Goal: Information Seeking & Learning: Learn about a topic

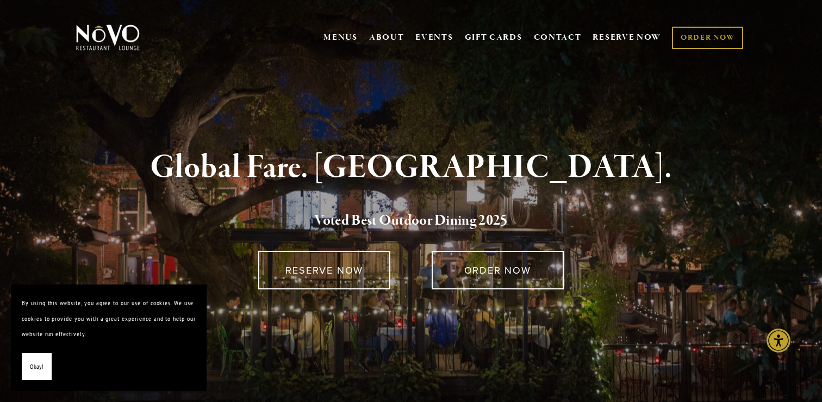
click at [40, 372] on span "Okay!" at bounding box center [37, 367] width 14 height 16
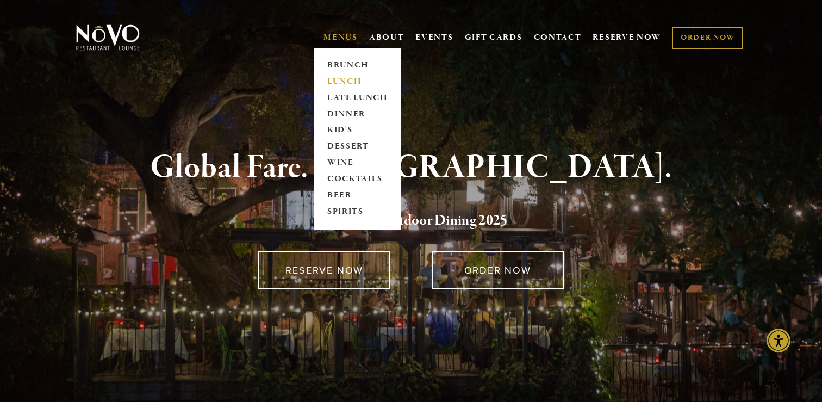
click at [334, 82] on link "LUNCH" at bounding box center [358, 81] width 68 height 16
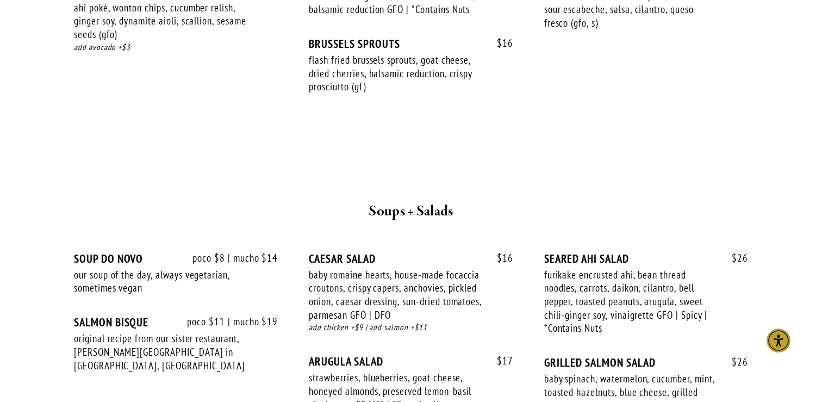
scroll to position [1048, 0]
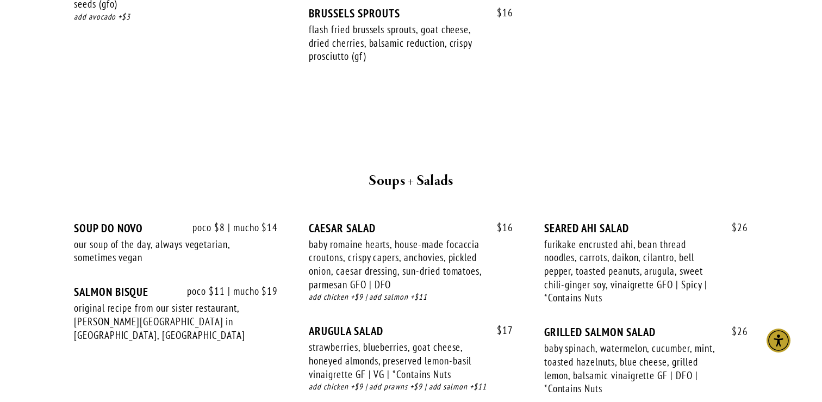
drag, startPoint x: 264, startPoint y: 217, endPoint x: 459, endPoint y: 319, distance: 220.8
click at [459, 319] on div "poco $8 | mucho $14 SOUP DO NOVO our soup of the day, always vegetarian, someti…" at bounding box center [411, 318] width 674 height 195
click at [459, 324] on div "ARUGULA SALAD" at bounding box center [411, 331] width 204 height 14
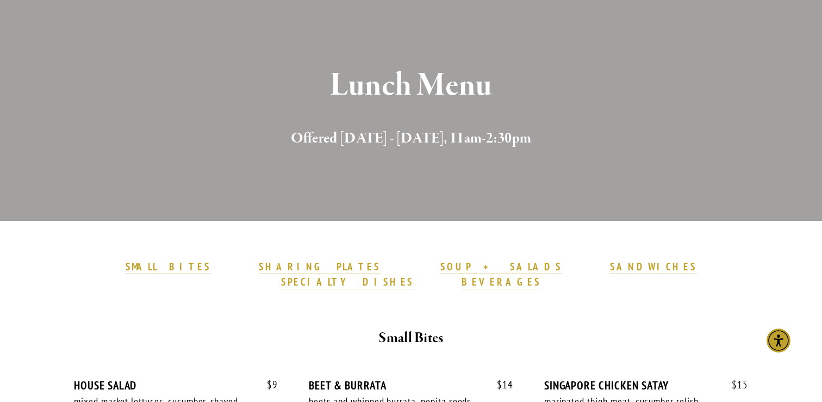
scroll to position [0, 0]
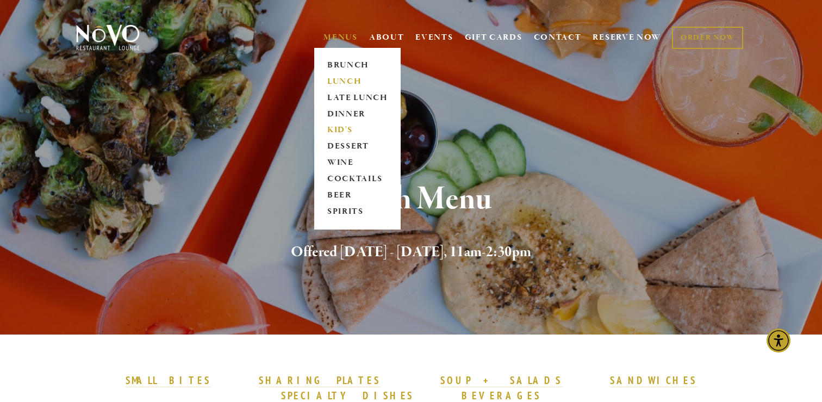
click at [339, 131] on link "KID'S" at bounding box center [358, 130] width 68 height 16
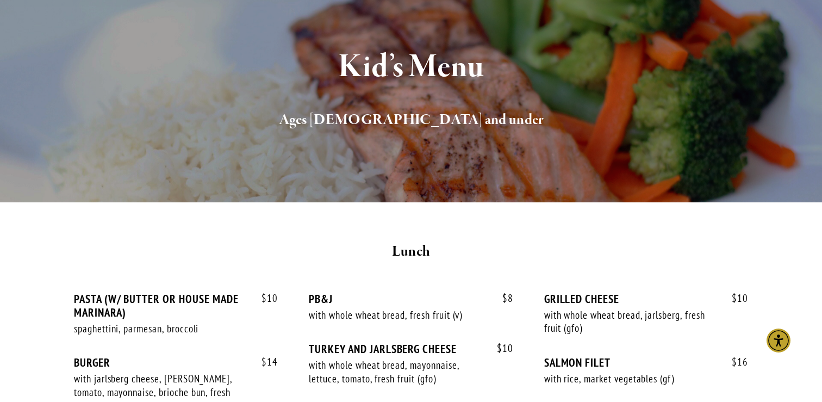
scroll to position [325, 0]
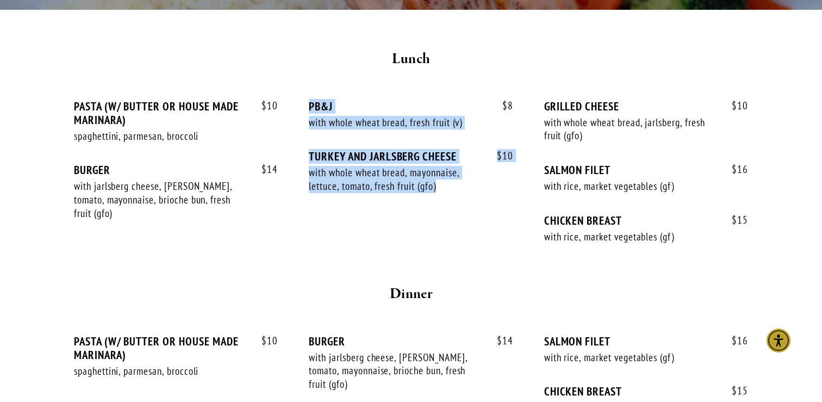
drag, startPoint x: 341, startPoint y: 94, endPoint x: 427, endPoint y: 199, distance: 136.4
click at [427, 199] on div "$ 10 PASTA (W/ BUTTER OR HOUSE MADE MARINARA) spaghettini, parmesan, broccoli $…" at bounding box center [411, 177] width 693 height 194
click at [427, 199] on div "$ 10 TURKEY AND JARLSBERG CHEESE with whole wheat bread, mayonnaise, lettuce, t…" at bounding box center [411, 182] width 204 height 64
drag, startPoint x: 331, startPoint y: 123, endPoint x: 426, endPoint y: 204, distance: 124.6
click at [426, 204] on div "$ 10 PASTA (W/ BUTTER OR HOUSE MADE MARINARA) spaghettini, parmesan, broccoli $…" at bounding box center [411, 182] width 674 height 165
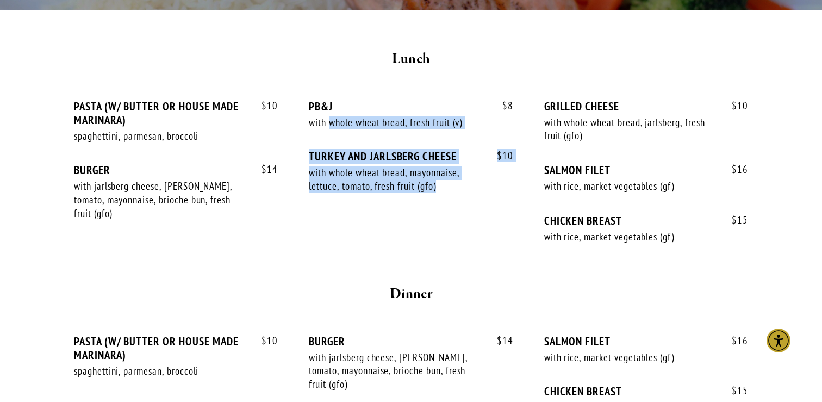
click at [426, 204] on div "$ 10 TURKEY AND JARLSBERG CHEESE with whole wheat bread, mayonnaise, lettuce, t…" at bounding box center [411, 182] width 204 height 64
drag, startPoint x: 305, startPoint y: 121, endPoint x: 465, endPoint y: 215, distance: 185.8
click at [465, 215] on div "$ 10 PASTA (W/ BUTTER OR HOUSE MADE MARINARA) spaghettini, parmesan, broccoli $…" at bounding box center [411, 182] width 674 height 165
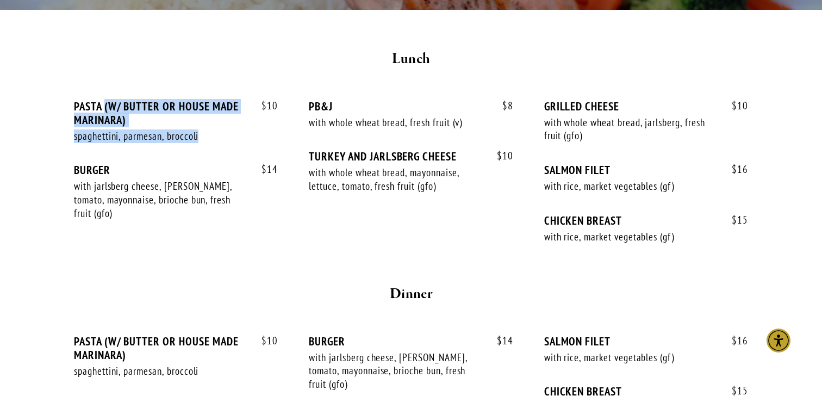
drag, startPoint x: 104, startPoint y: 103, endPoint x: 240, endPoint y: 160, distance: 147.9
click at [240, 160] on div "$ 10 PASTA (W/ BUTTER OR HOUSE MADE MARINARA) spaghettini, parmesan, broccoli $…" at bounding box center [176, 132] width 204 height 64
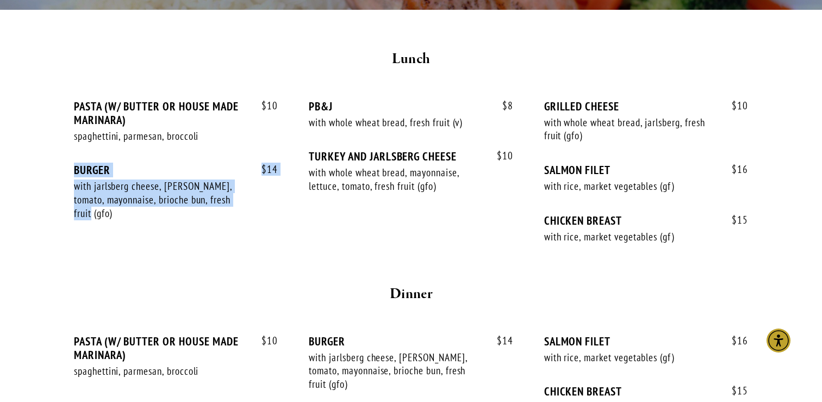
drag, startPoint x: 227, startPoint y: 142, endPoint x: 247, endPoint y: 217, distance: 78.2
click at [247, 217] on div "$ 10 PASTA (W/ BUTTER OR HOUSE MADE MARINARA) spaghettini, parmesan, broccoli $…" at bounding box center [411, 182] width 674 height 165
click at [247, 217] on div "$ 14 BURGER with jarlsberg cheese, [PERSON_NAME], tomato, mayonnaise, brioche b…" at bounding box center [176, 201] width 204 height 77
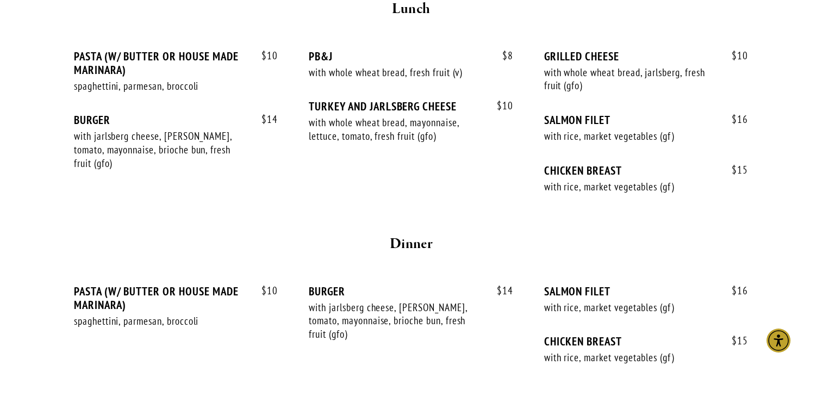
scroll to position [377, 0]
